Goal: Ask a question

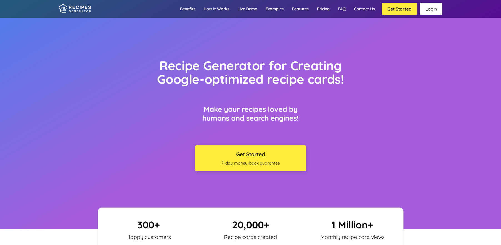
click at [428, 11] on link "Login" at bounding box center [431, 9] width 22 height 12
click at [355, 11] on link "Contact us" at bounding box center [364, 9] width 29 height 16
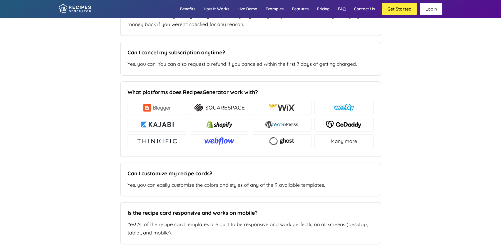
type input "[EMAIL_ADDRESS][DOMAIN_NAME]"
type input "[DOMAIN_NAME]"
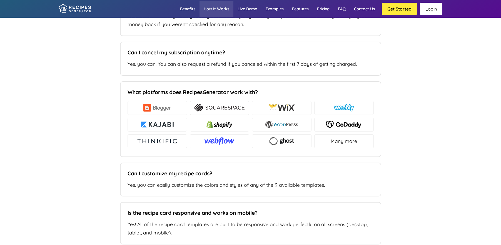
type textarea "I'm looking to consolidate two websites, is it possible"
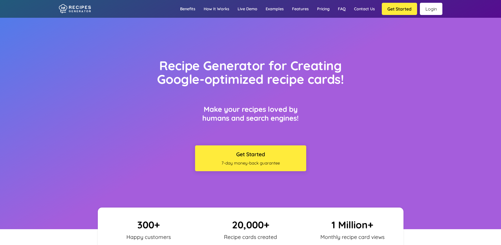
click at [437, 6] on link "Login" at bounding box center [431, 9] width 22 height 12
